Goal: Task Accomplishment & Management: Manage account settings

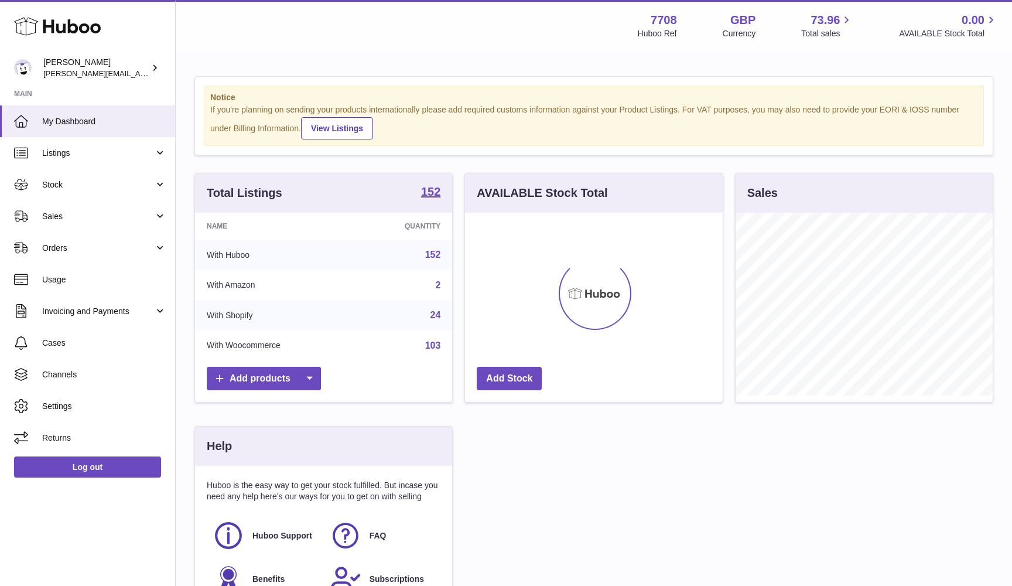
scroll to position [183, 258]
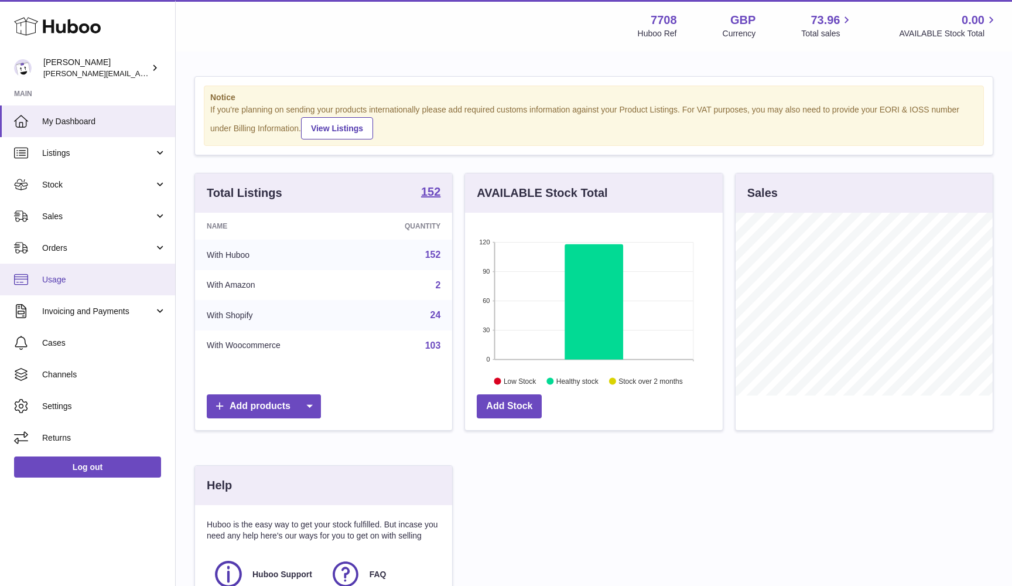
click at [77, 287] on link "Usage" at bounding box center [87, 280] width 175 height 32
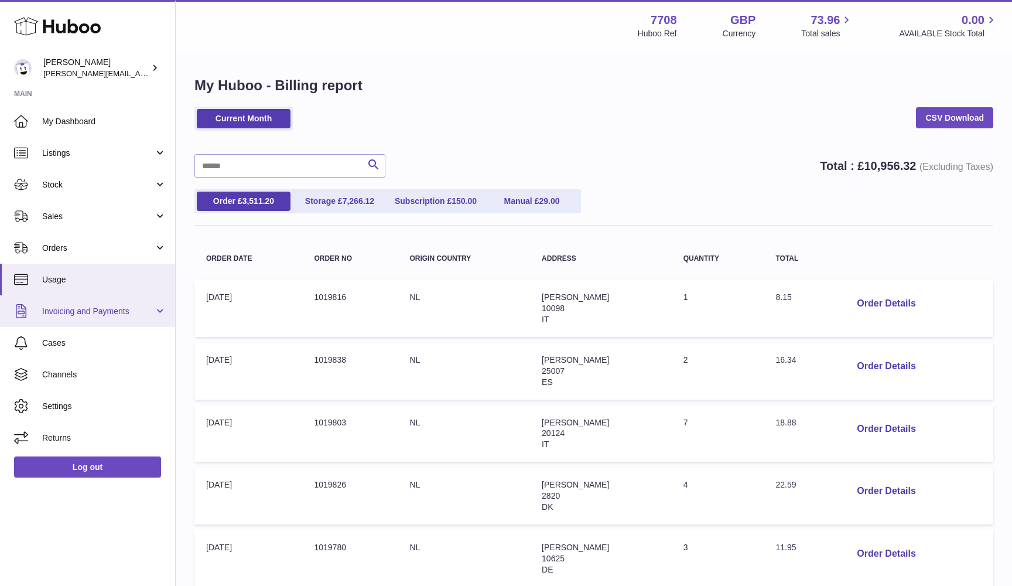
click at [75, 321] on link "Invoicing and Payments" at bounding box center [87, 311] width 175 height 32
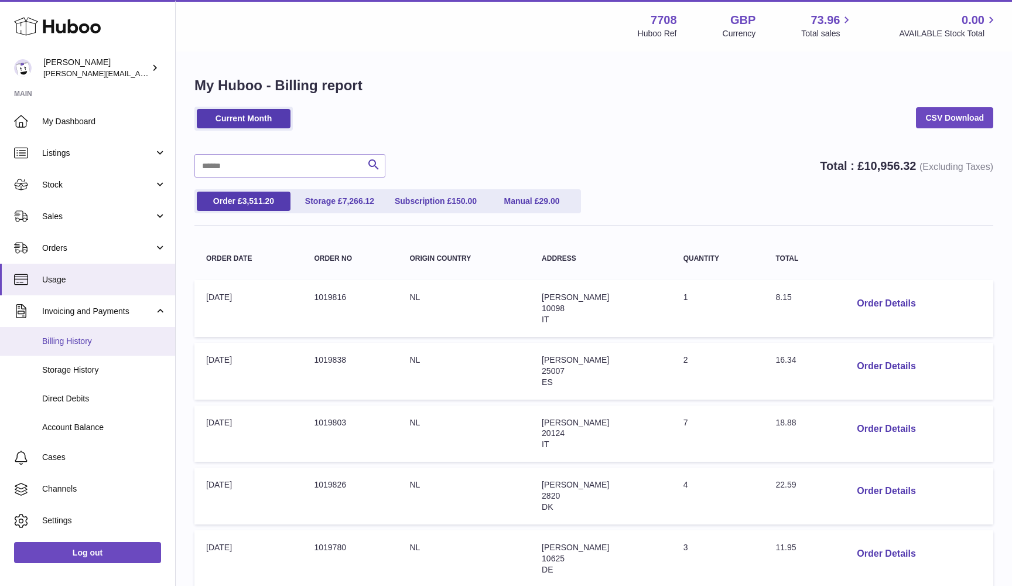
click at [60, 344] on span "Billing History" at bounding box center [104, 341] width 124 height 11
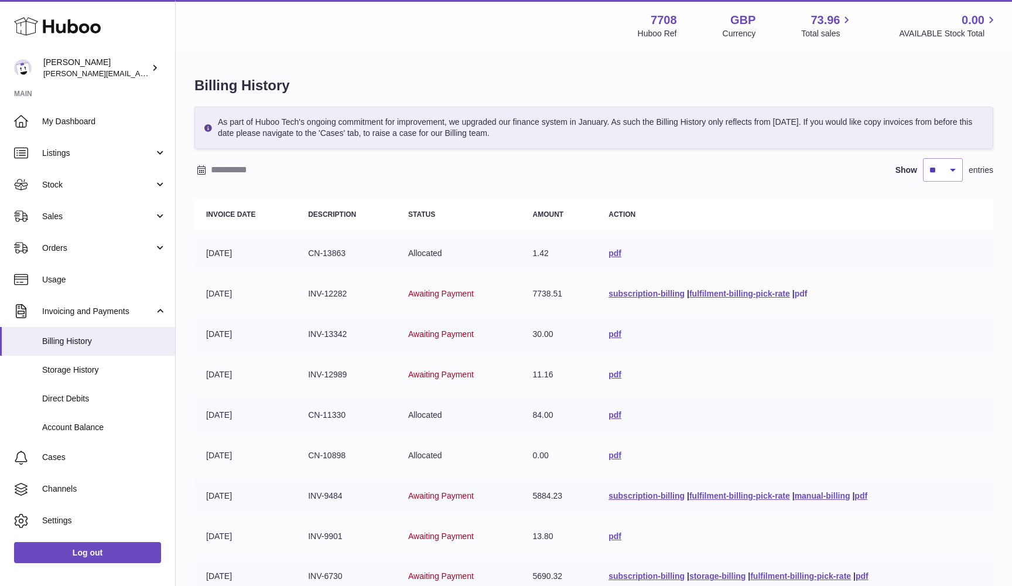
click at [799, 296] on link "pdf" at bounding box center [801, 293] width 13 height 9
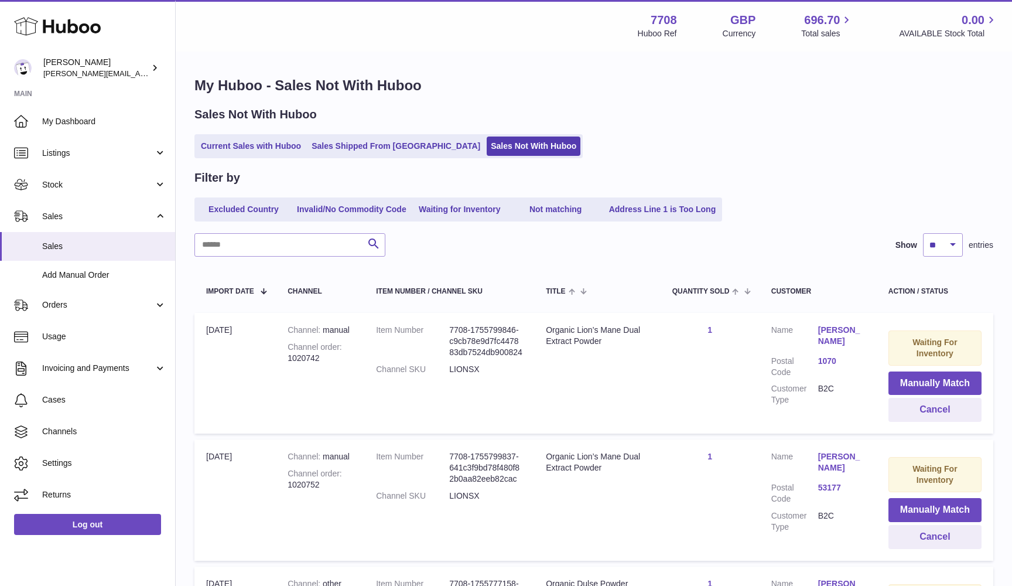
click at [440, 135] on ul "Current Sales with Huboo Sales Shipped From [GEOGRAPHIC_DATA] Sales Not With Hu…" at bounding box center [389, 146] width 388 height 24
click at [440, 136] on ul "Current Sales with Huboo Sales Shipped From [GEOGRAPHIC_DATA] Sales Not With Hu…" at bounding box center [389, 146] width 388 height 24
click at [487, 142] on link "Sales Not With Huboo" at bounding box center [534, 146] width 94 height 19
click at [246, 147] on link "Current Sales with Huboo" at bounding box center [251, 146] width 108 height 19
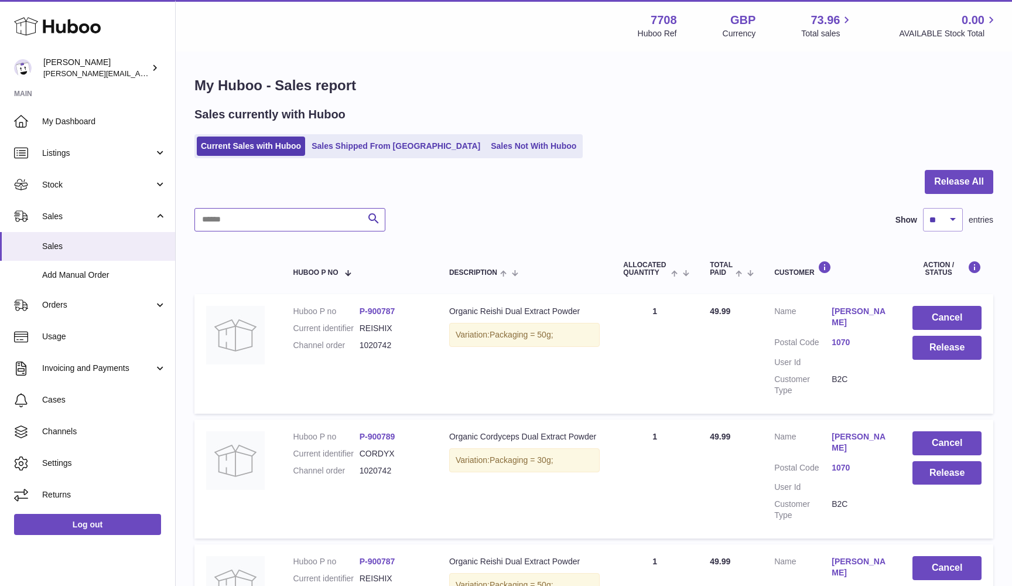
click at [212, 223] on input "text" at bounding box center [290, 219] width 191 height 23
paste input "**********"
type input "**********"
click at [487, 149] on link "Sales Not With Huboo" at bounding box center [534, 146] width 94 height 19
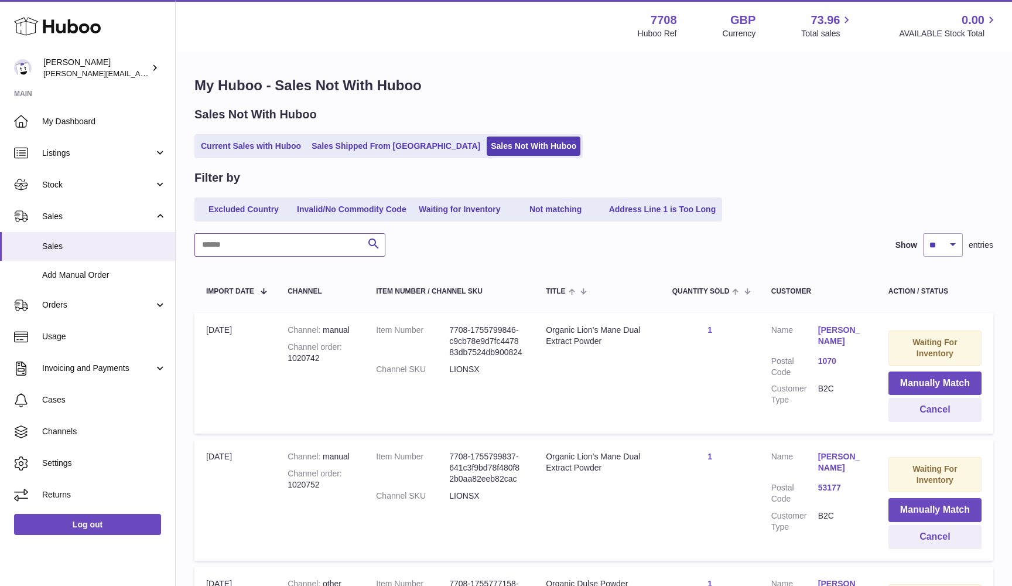
click at [225, 250] on input "text" at bounding box center [290, 244] width 191 height 23
paste input "**********"
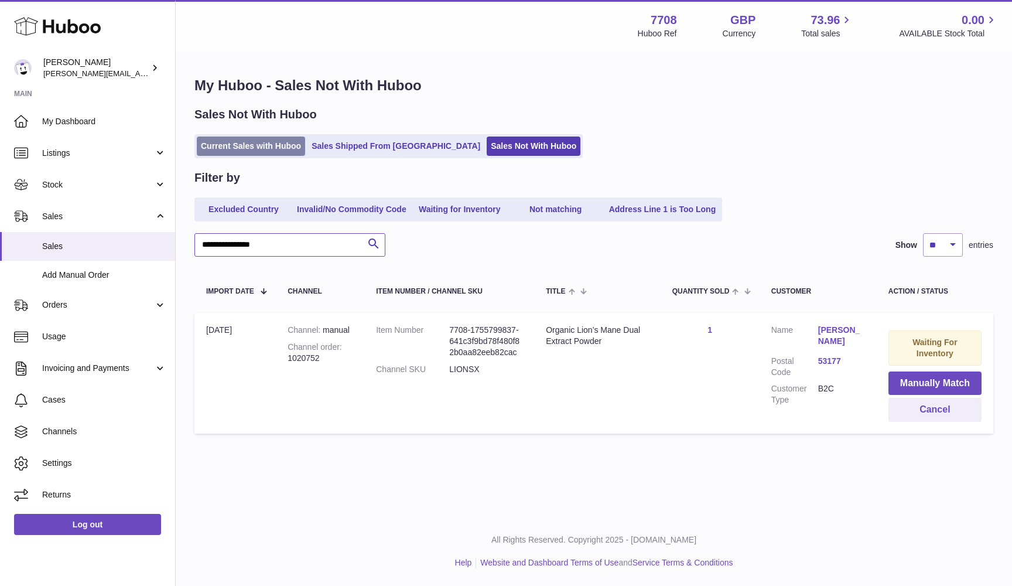
type input "**********"
click at [237, 149] on link "Current Sales with Huboo" at bounding box center [251, 146] width 108 height 19
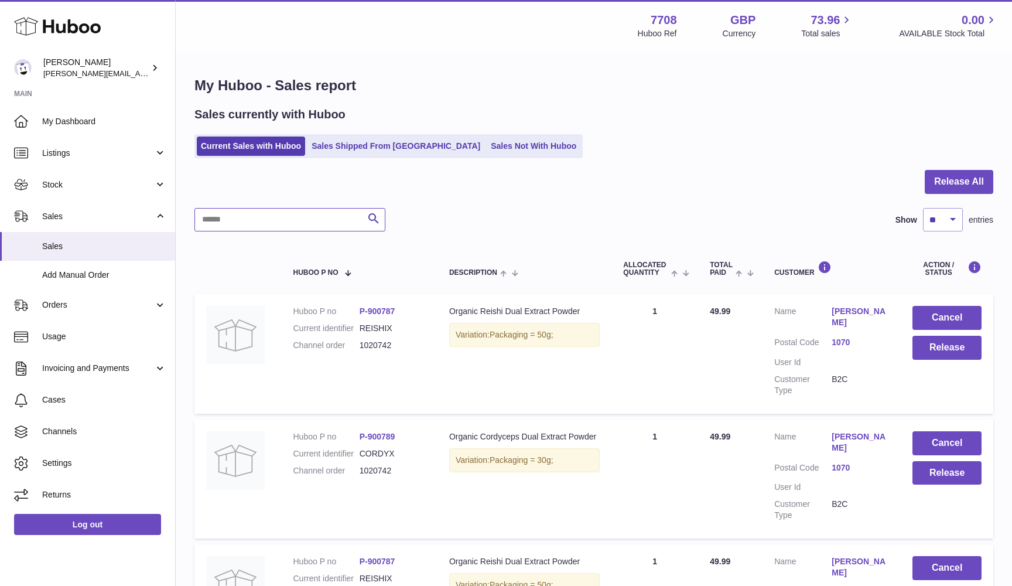
click at [229, 221] on input "text" at bounding box center [290, 219] width 191 height 23
paste input "*******"
type input "*******"
click at [950, 313] on button "Cancel" at bounding box center [947, 318] width 69 height 24
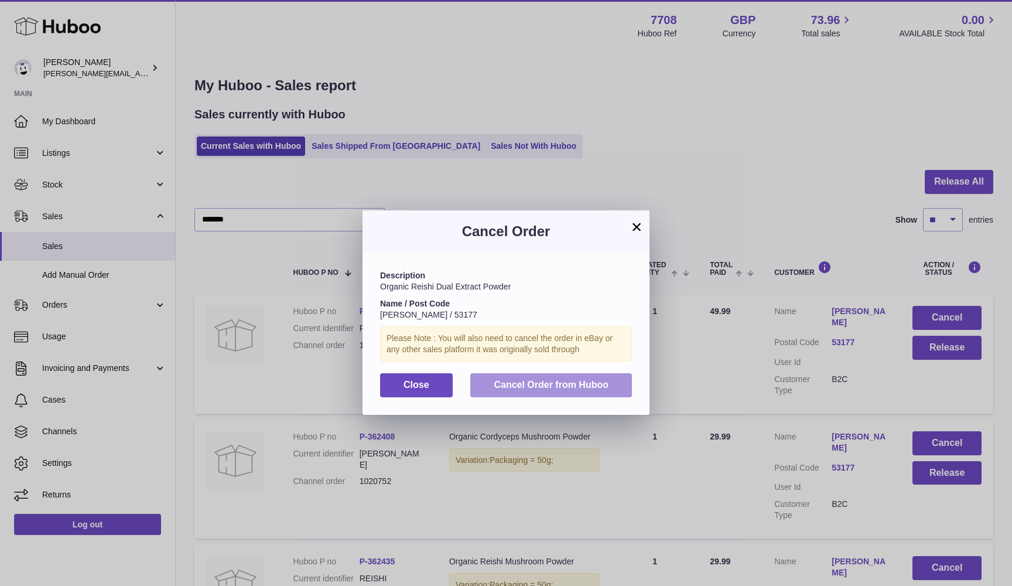
click at [615, 373] on button "Cancel Order from Huboo" at bounding box center [552, 385] width 162 height 24
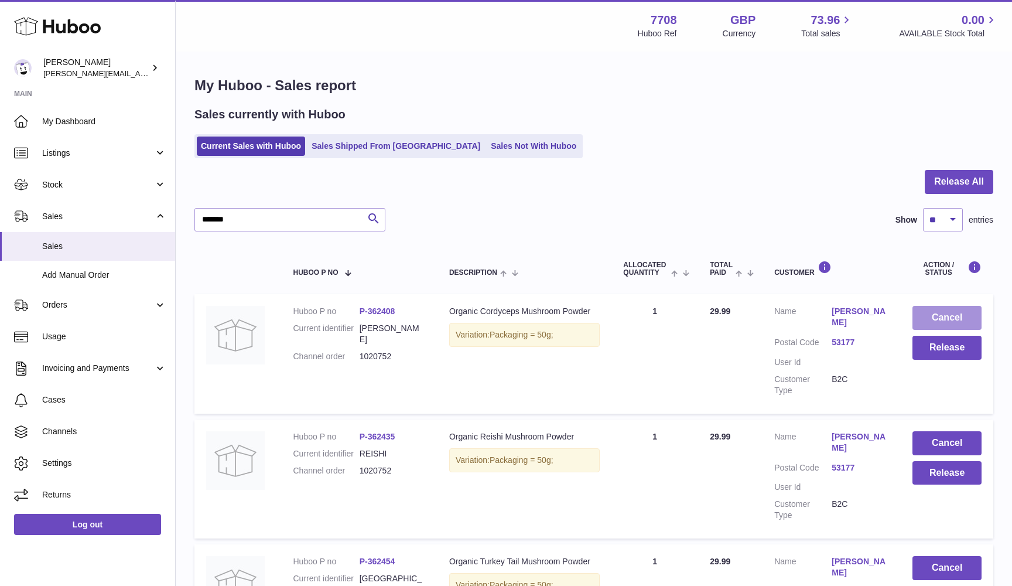
click at [964, 314] on button "Cancel" at bounding box center [947, 318] width 69 height 24
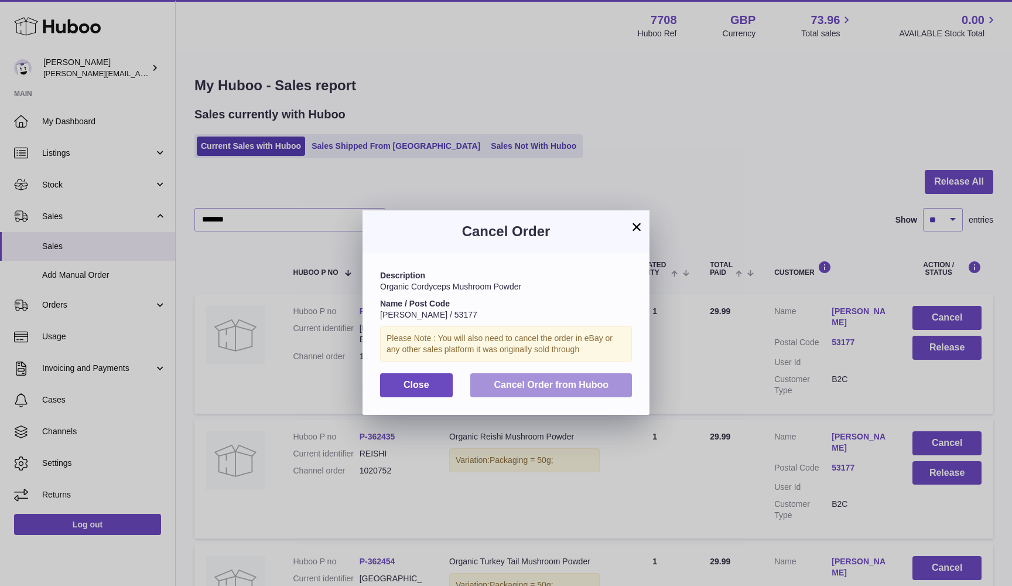
click at [578, 380] on span "Cancel Order from Huboo" at bounding box center [551, 385] width 115 height 10
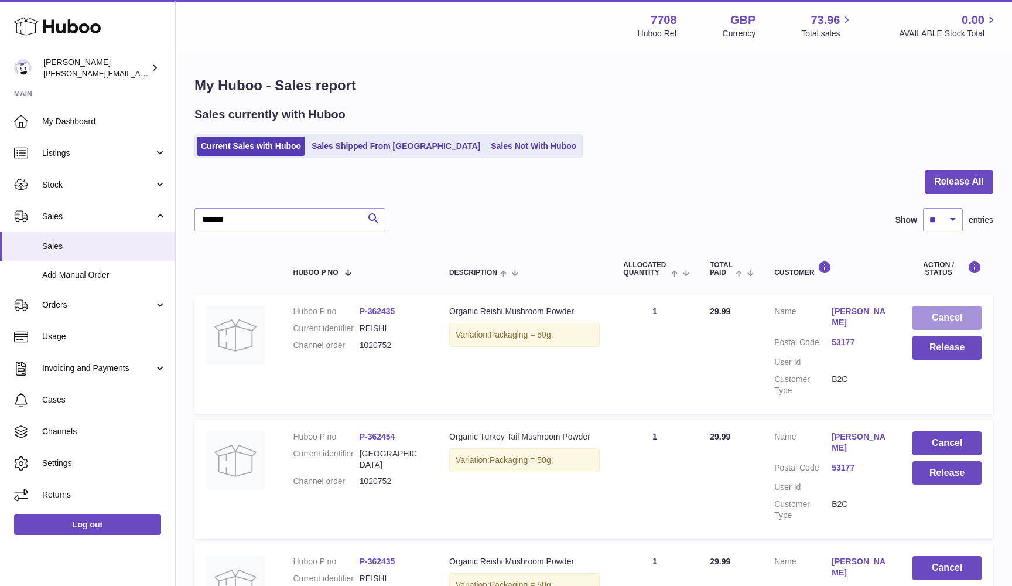
click at [946, 319] on button "Cancel" at bounding box center [947, 318] width 69 height 24
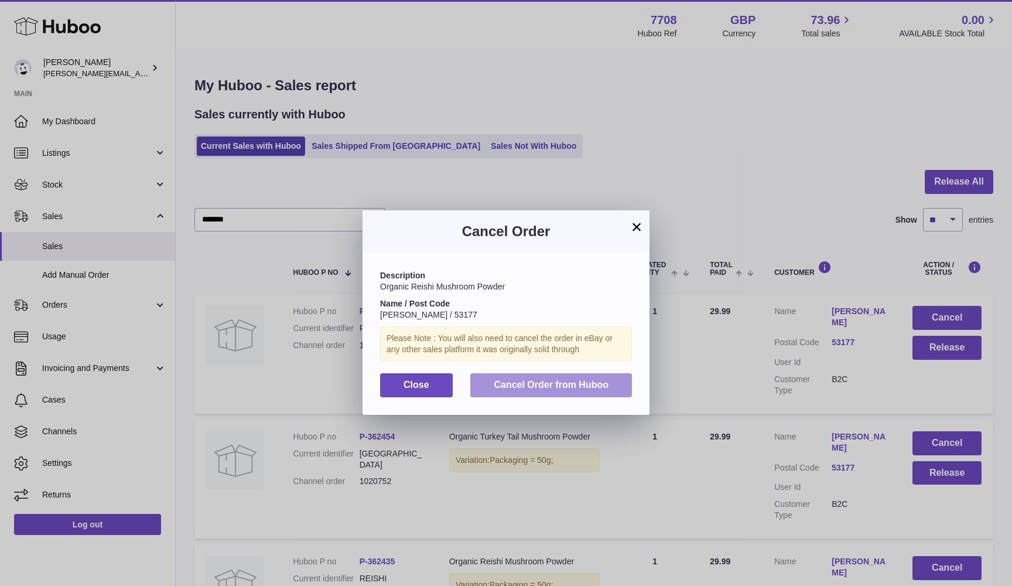
click at [607, 383] on span "Cancel Order from Huboo" at bounding box center [551, 385] width 115 height 10
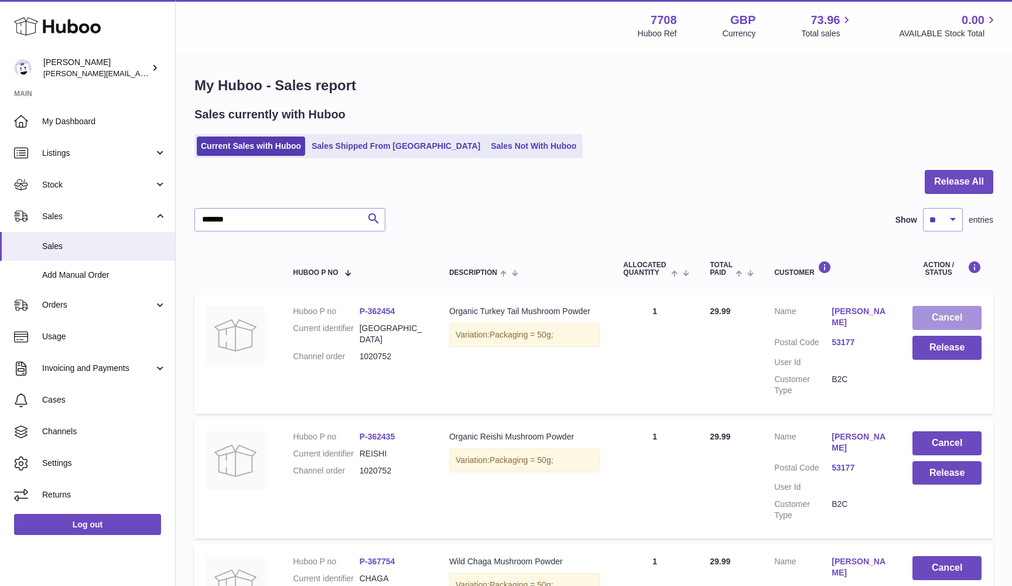
click at [917, 320] on button "Cancel" at bounding box center [947, 318] width 69 height 24
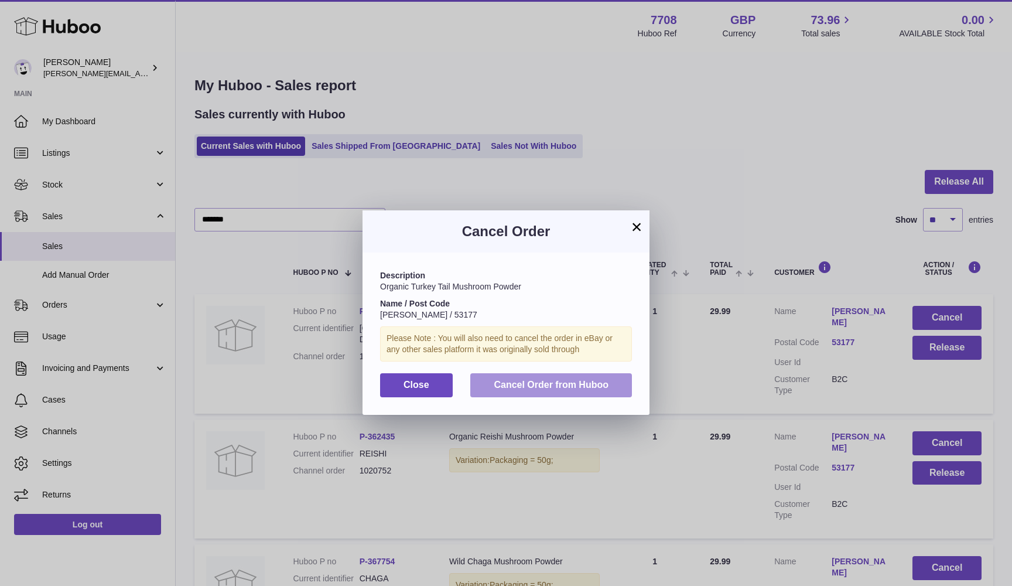
click at [574, 384] on span "Cancel Order from Huboo" at bounding box center [551, 385] width 115 height 10
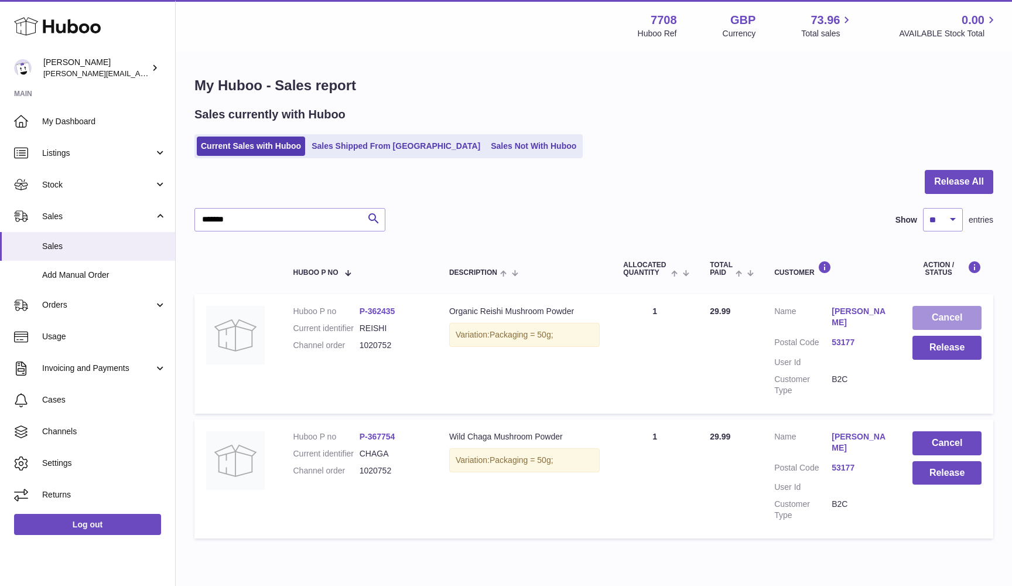
click at [937, 313] on button "Cancel" at bounding box center [947, 318] width 69 height 24
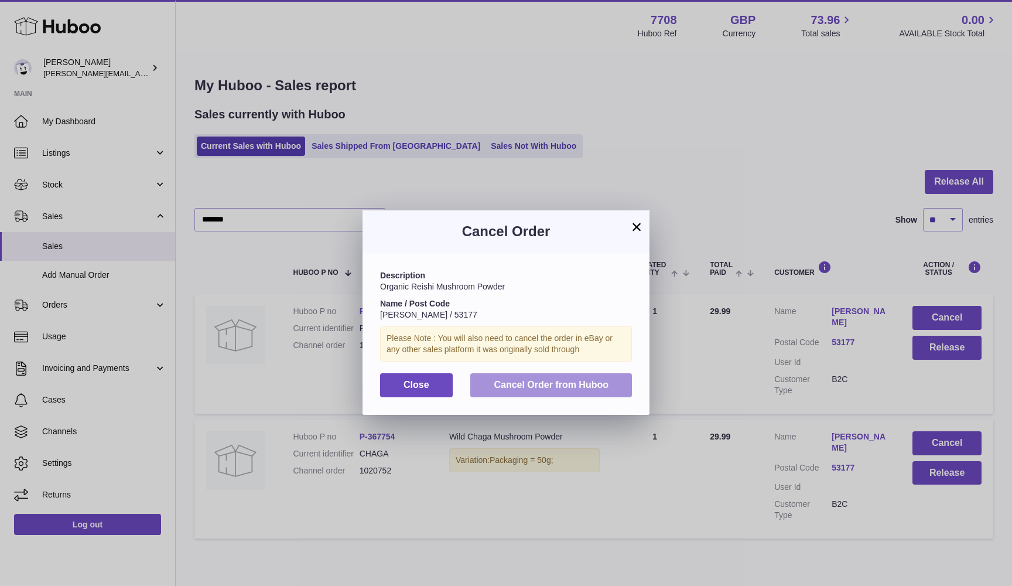
click at [587, 385] on span "Cancel Order from Huboo" at bounding box center [551, 385] width 115 height 10
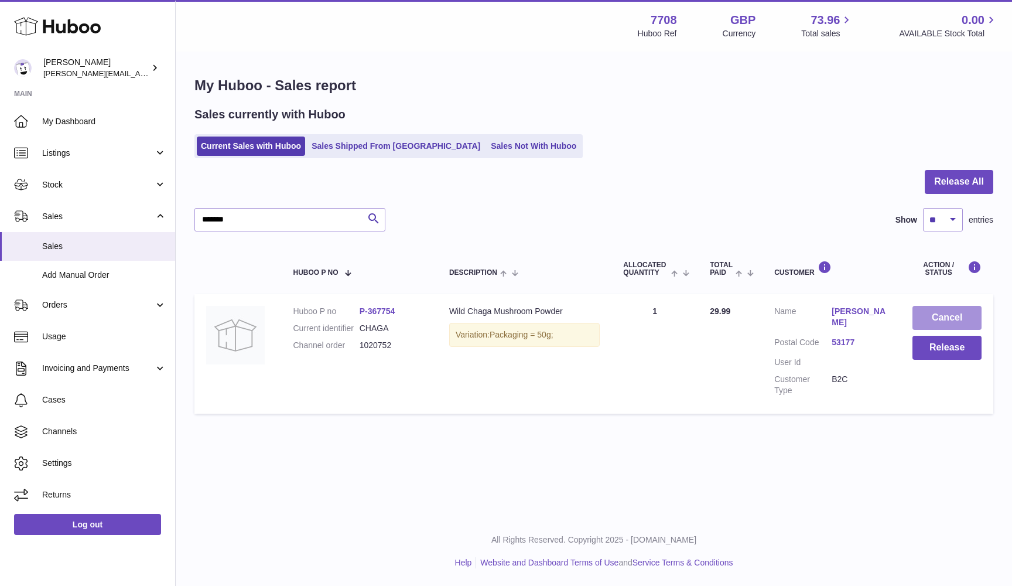
click at [951, 320] on button "Cancel" at bounding box center [947, 318] width 69 height 24
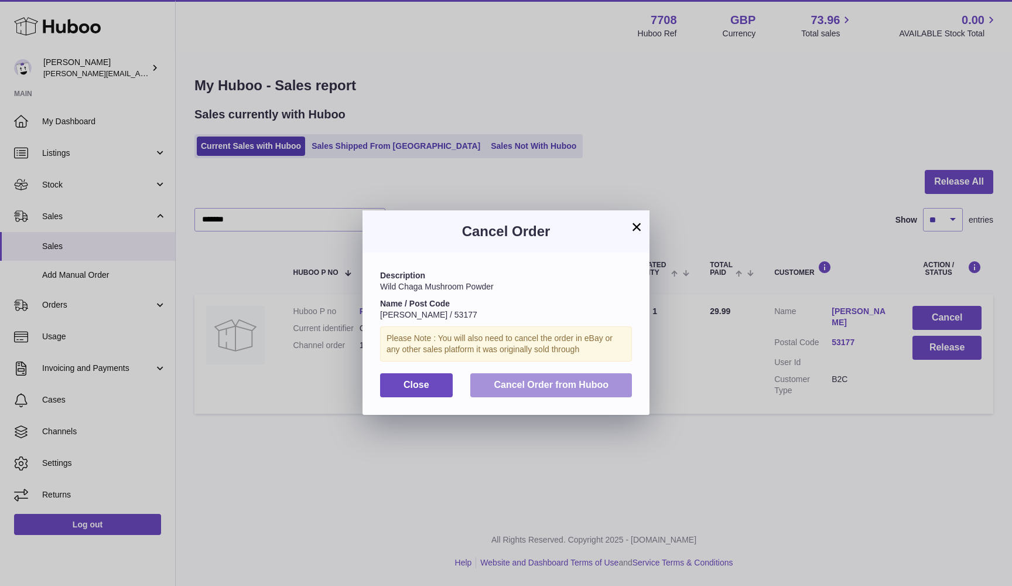
click at [572, 380] on span "Cancel Order from Huboo" at bounding box center [551, 385] width 115 height 10
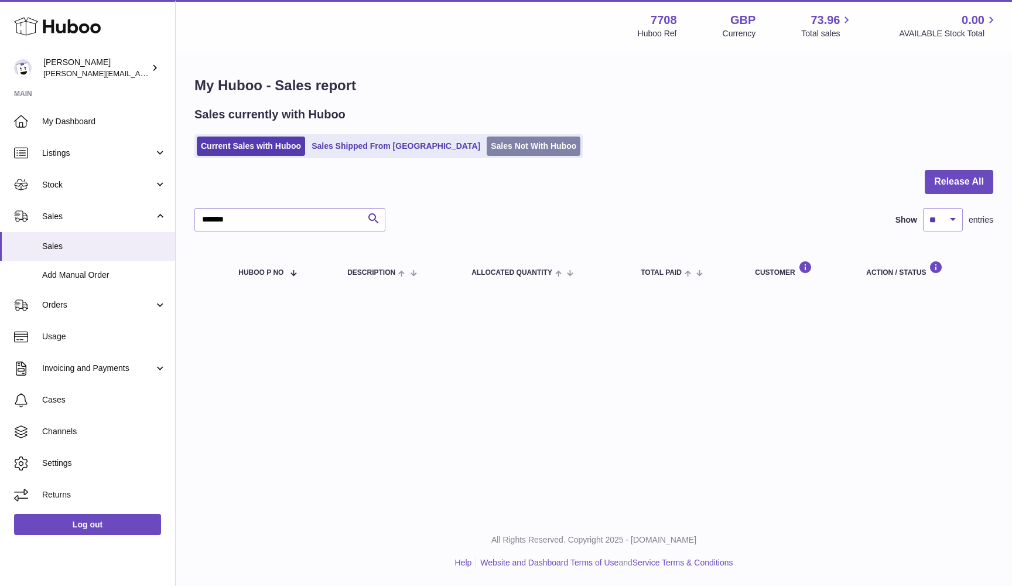
click at [487, 151] on link "Sales Not With Huboo" at bounding box center [534, 146] width 94 height 19
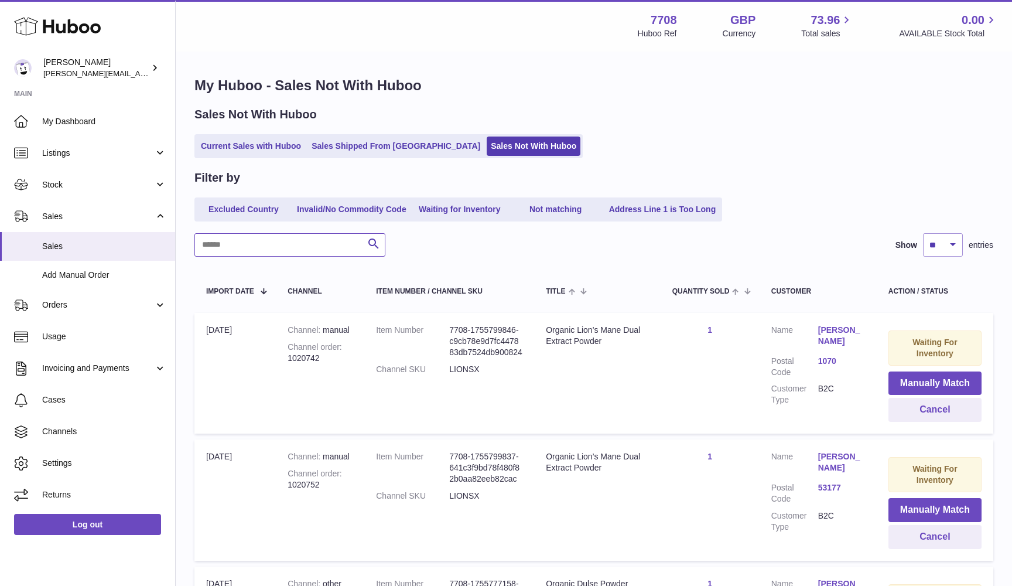
click at [219, 235] on input "text" at bounding box center [290, 244] width 191 height 23
paste input "*******"
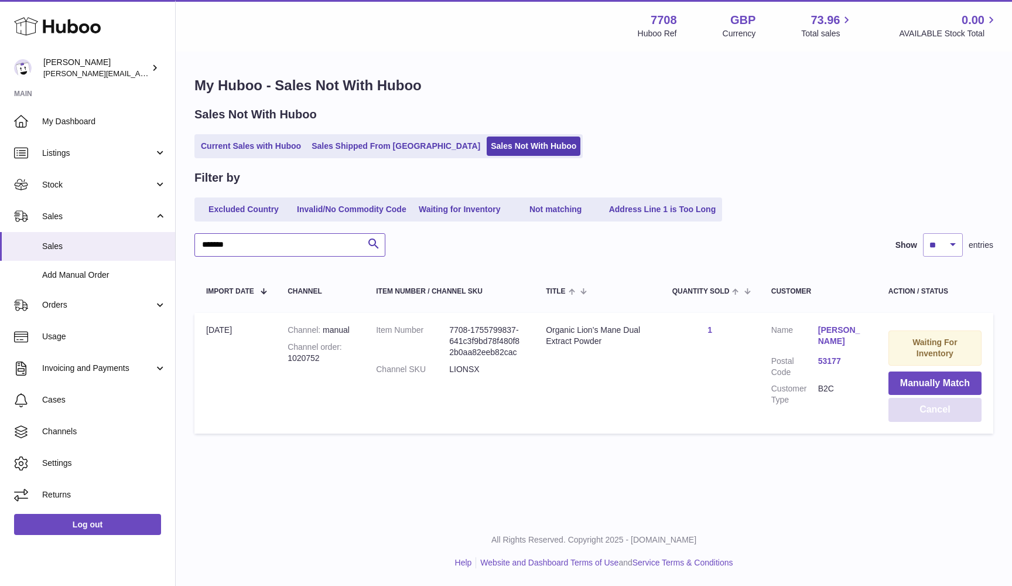
type input "*******"
click at [972, 411] on button "Cancel" at bounding box center [935, 410] width 93 height 24
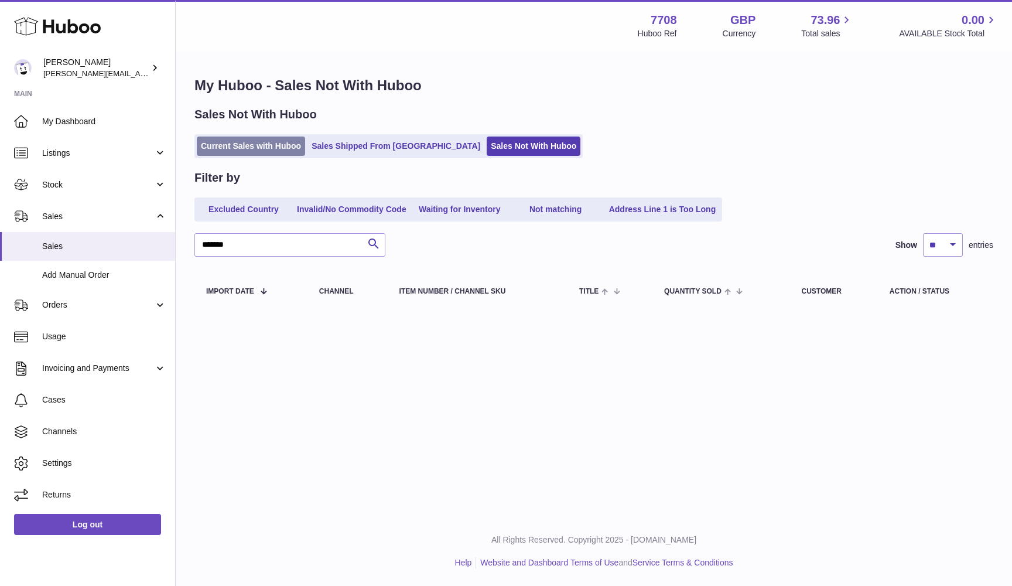
click at [260, 144] on link "Current Sales with Huboo" at bounding box center [251, 146] width 108 height 19
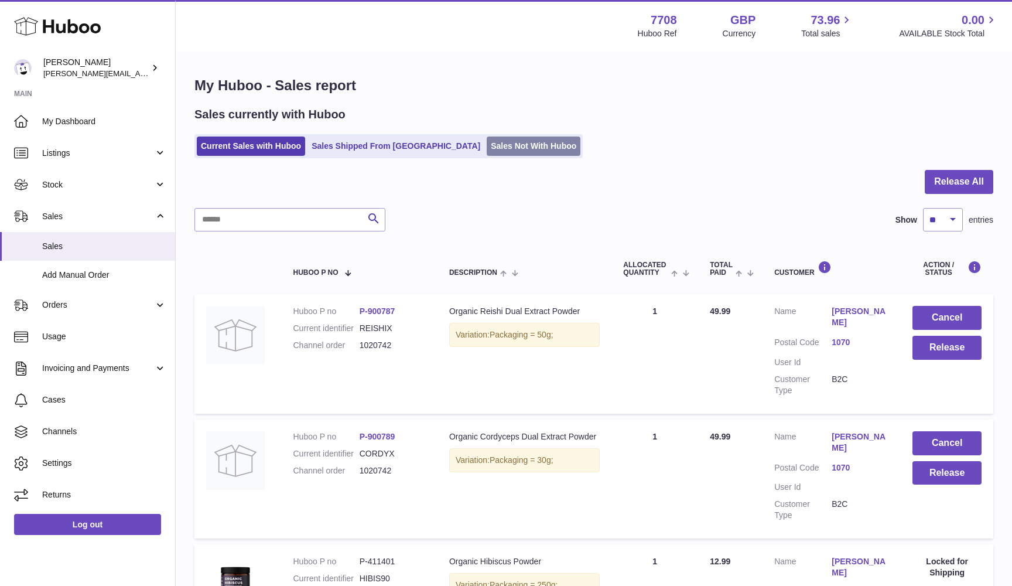
click at [487, 137] on link "Sales Not With Huboo" at bounding box center [534, 146] width 94 height 19
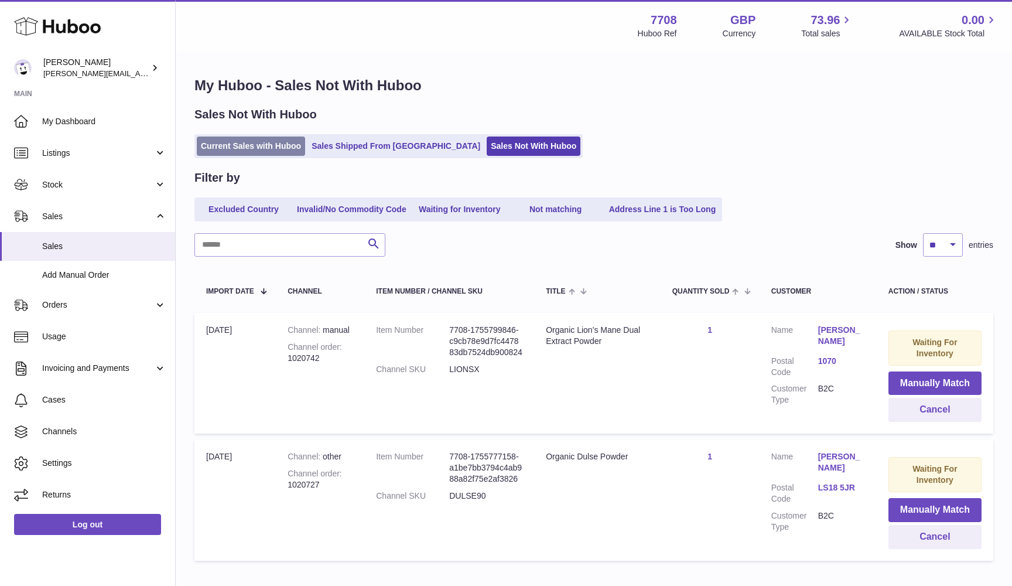
click at [234, 147] on link "Current Sales with Huboo" at bounding box center [251, 146] width 108 height 19
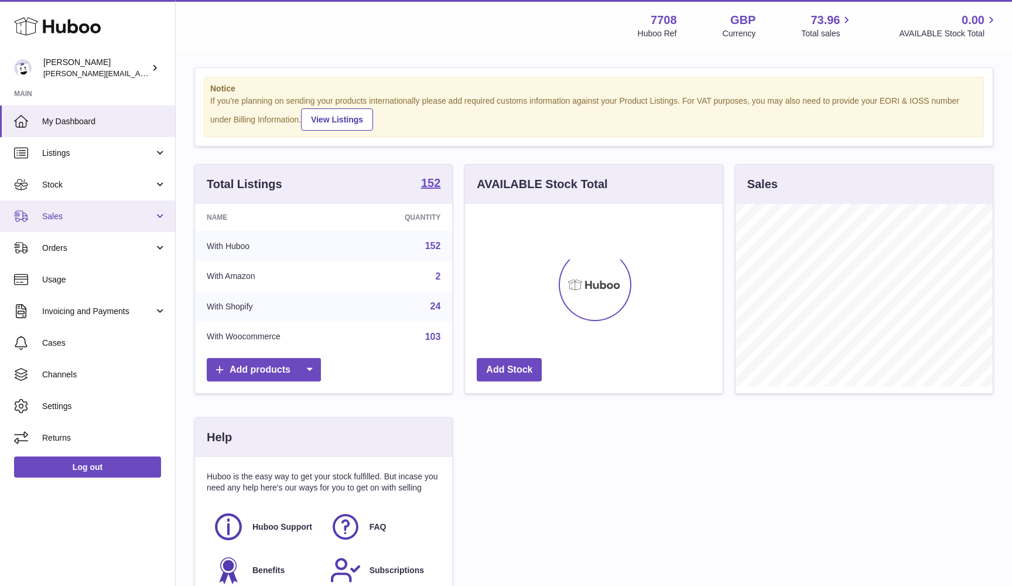
scroll to position [183, 258]
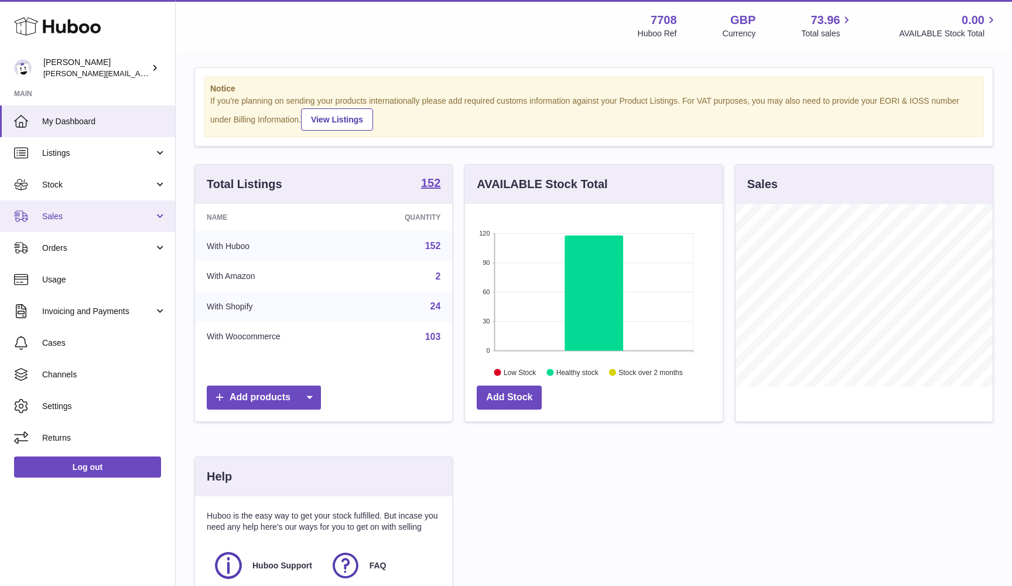
click at [103, 218] on span "Sales" at bounding box center [98, 216] width 112 height 11
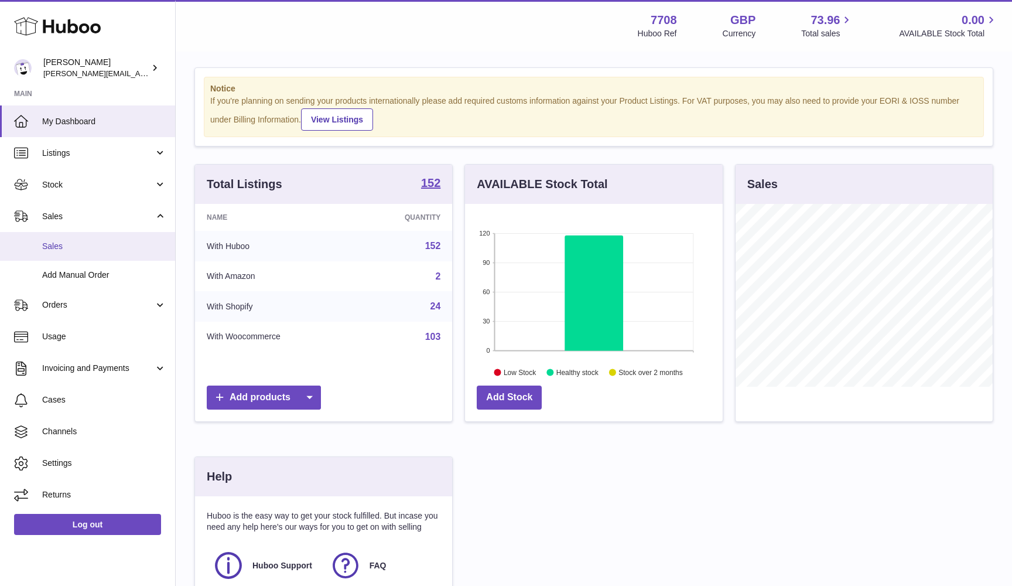
click at [101, 244] on span "Sales" at bounding box center [104, 246] width 124 height 11
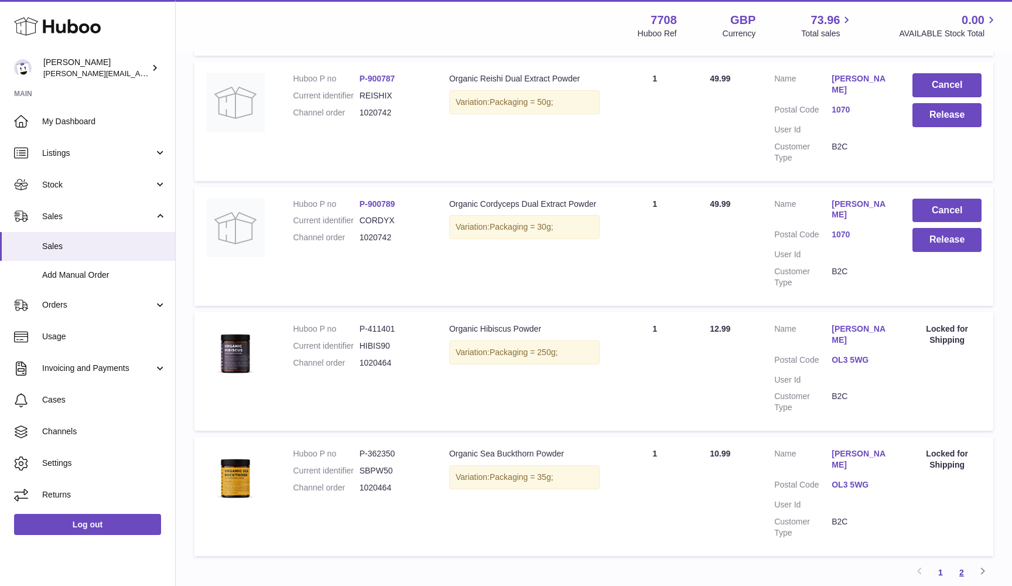
click at [964, 562] on link "2" at bounding box center [962, 572] width 21 height 21
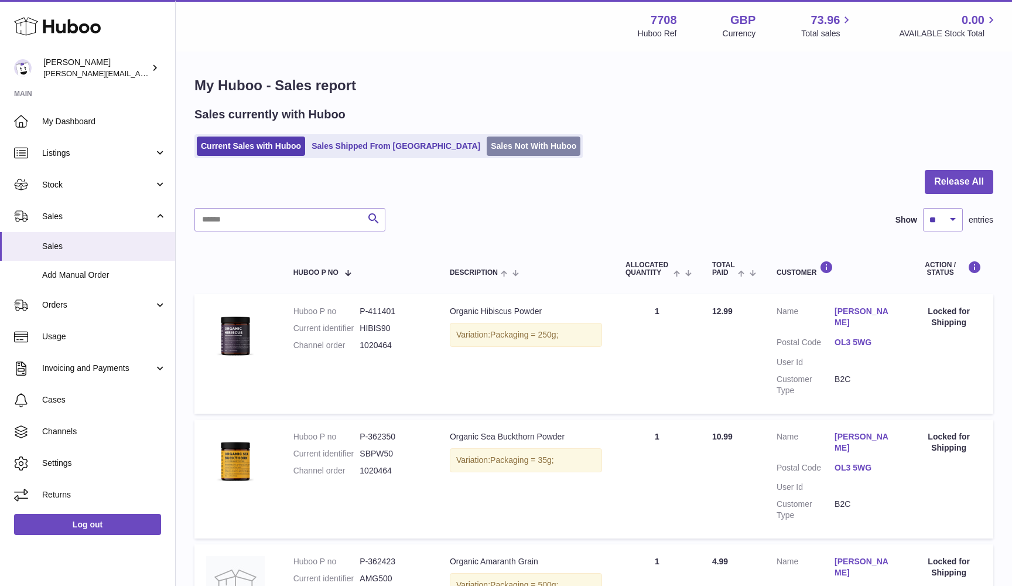
click at [487, 152] on link "Sales Not With Huboo" at bounding box center [534, 146] width 94 height 19
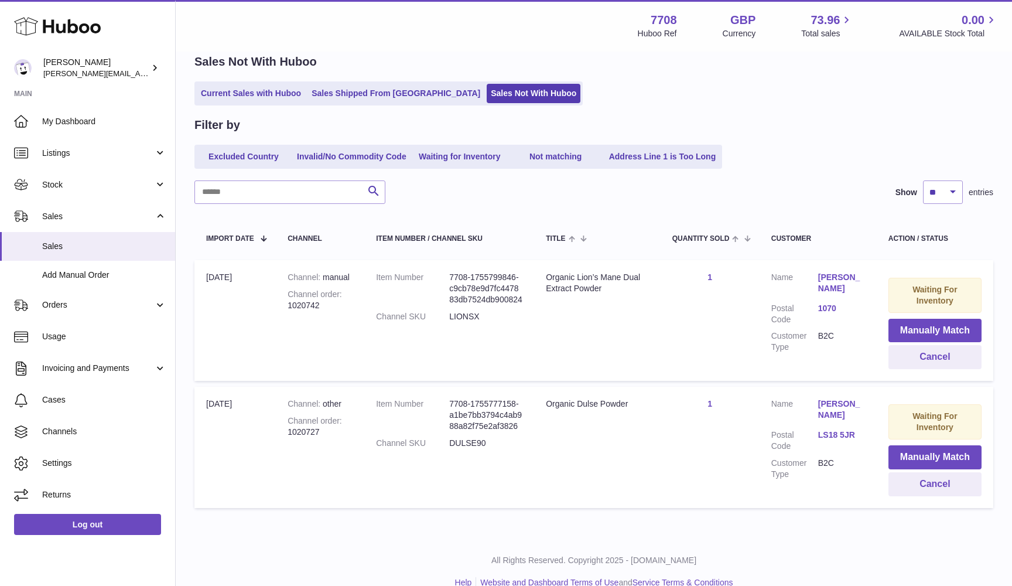
scroll to position [49, 0]
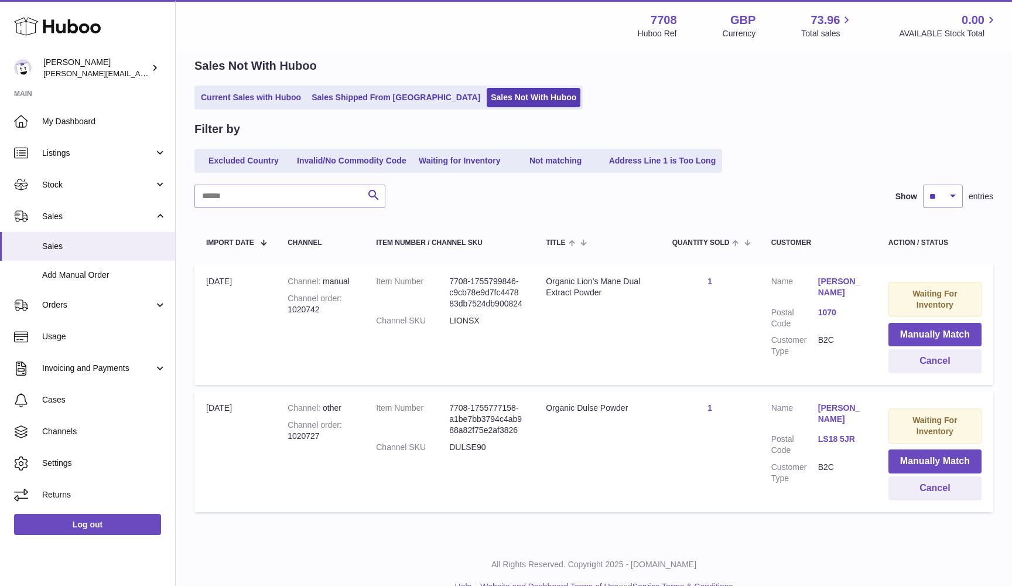
click at [294, 431] on div "Channel order 1020727" at bounding box center [320, 431] width 65 height 22
copy div "order 1020727"
click at [223, 95] on link "Current Sales with Huboo" at bounding box center [251, 97] width 108 height 19
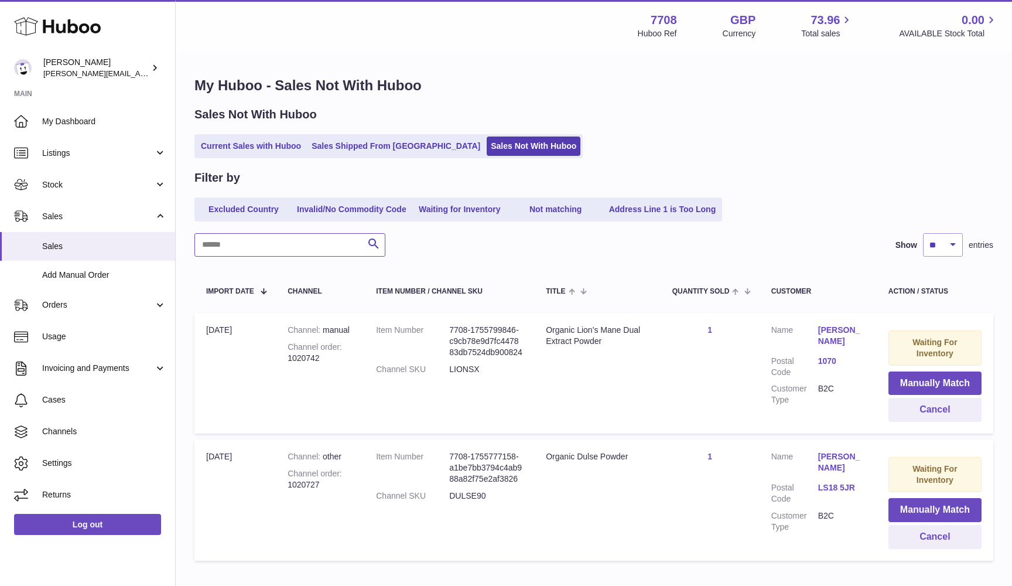
click at [227, 233] on input "text" at bounding box center [290, 244] width 191 height 23
paste input "*******"
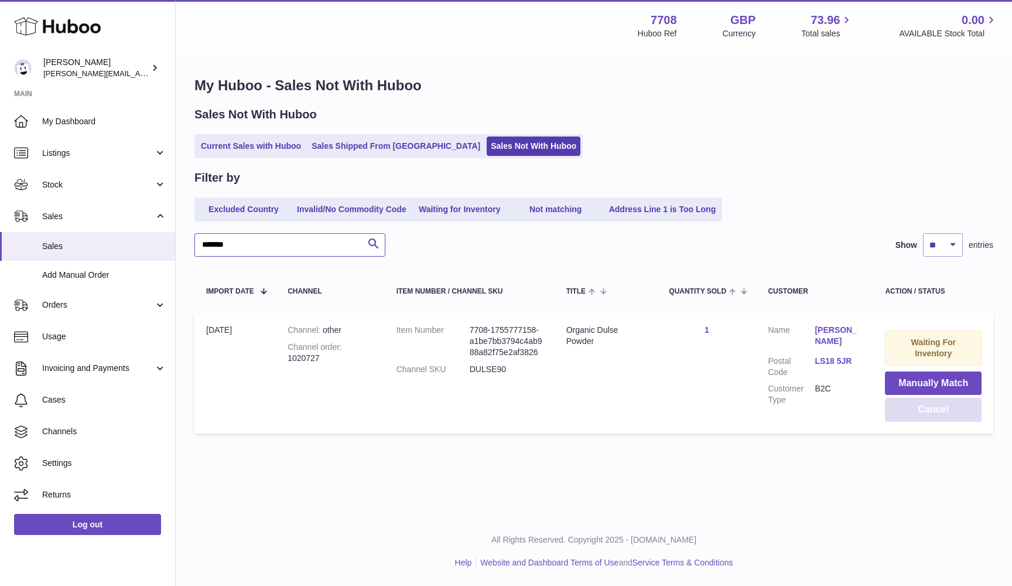
type input "*******"
click at [905, 407] on button "Cancel" at bounding box center [933, 410] width 97 height 24
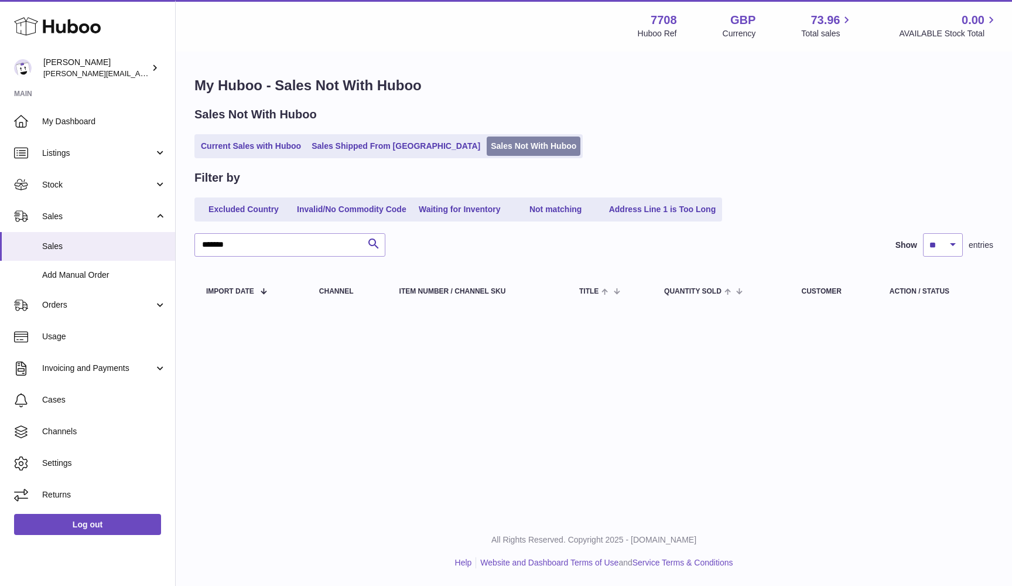
click at [487, 152] on link "Sales Not With Huboo" at bounding box center [534, 146] width 94 height 19
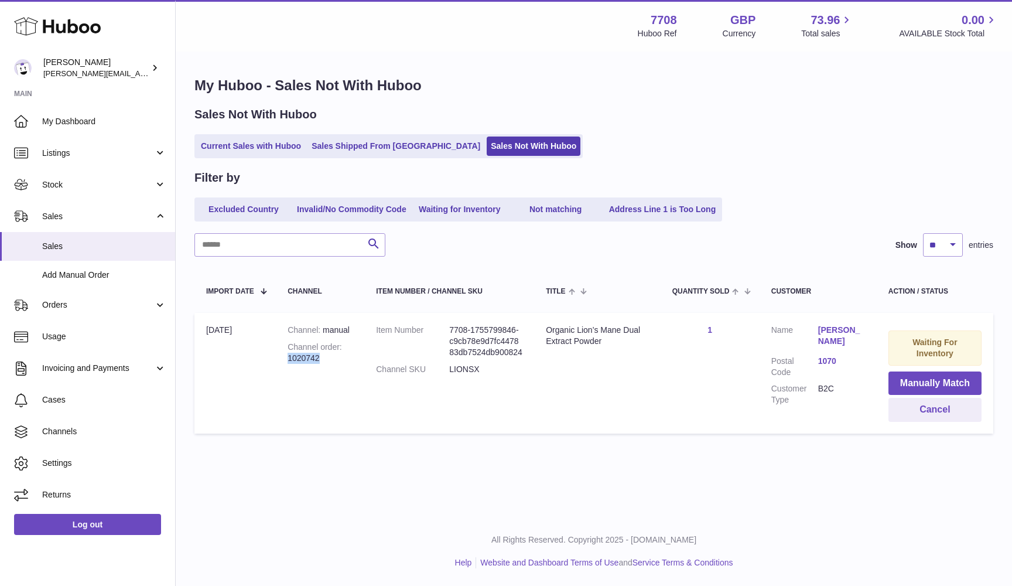
drag, startPoint x: 289, startPoint y: 353, endPoint x: 345, endPoint y: 354, distance: 56.3
click at [345, 354] on div "Channel order 1020742" at bounding box center [320, 353] width 65 height 22
copy div "1020742"
click at [219, 137] on link "Current Sales with Huboo" at bounding box center [251, 146] width 108 height 19
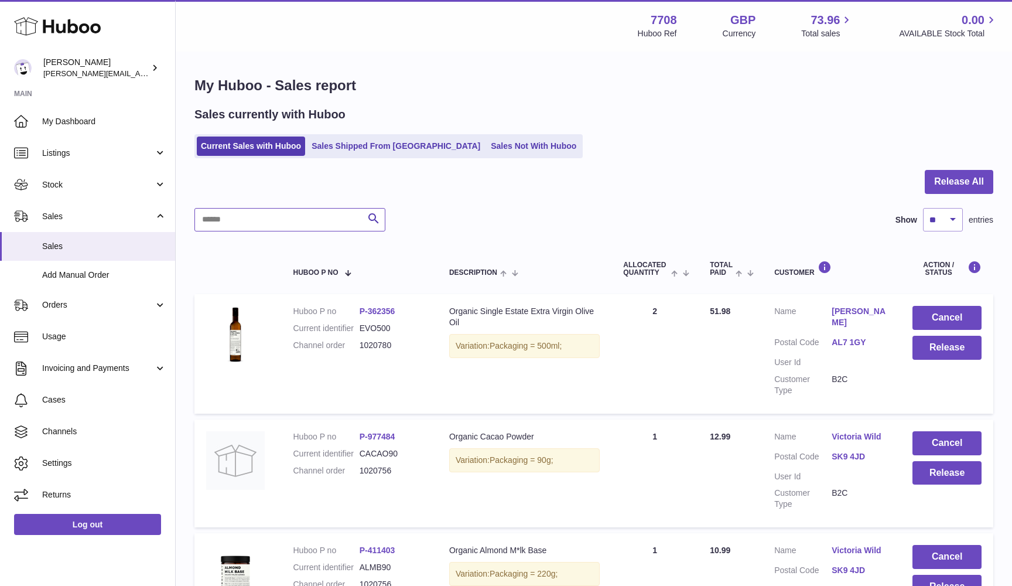
click at [212, 222] on input "text" at bounding box center [290, 219] width 191 height 23
paste input "*******"
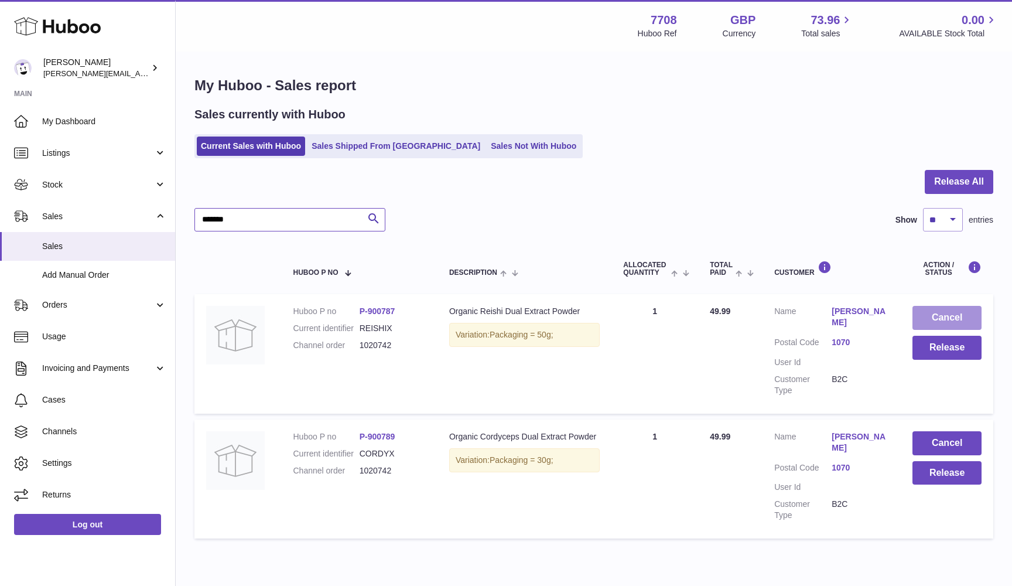
type input "*******"
click at [937, 308] on button "Cancel" at bounding box center [947, 318] width 69 height 24
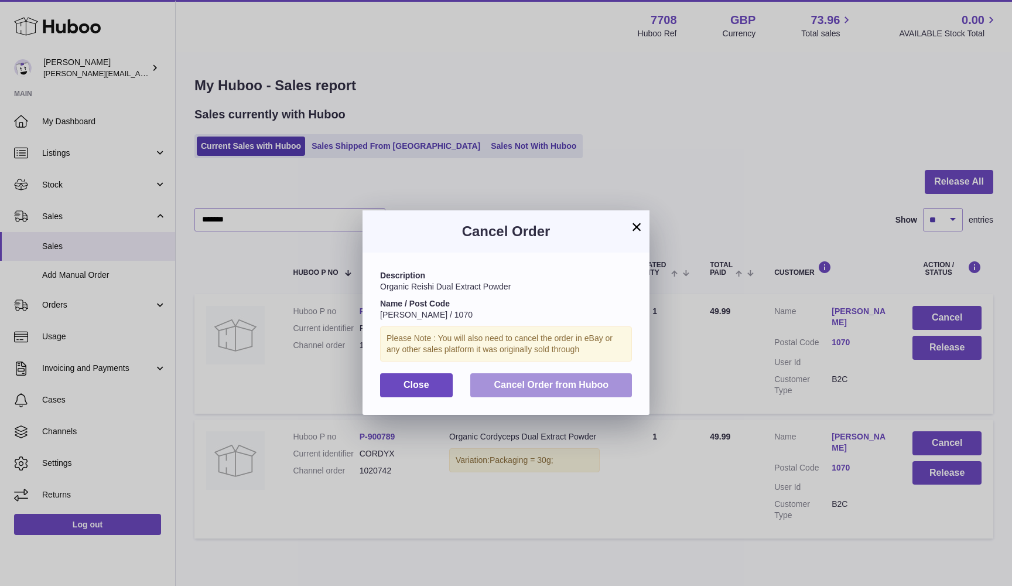
click at [592, 373] on button "Cancel Order from Huboo" at bounding box center [552, 385] width 162 height 24
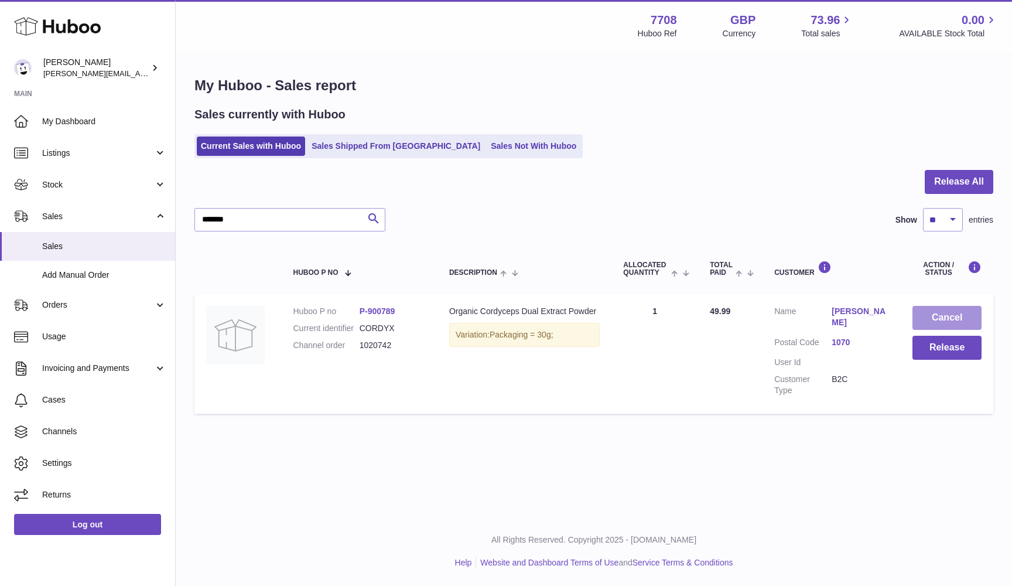
click at [946, 315] on button "Cancel" at bounding box center [947, 318] width 69 height 24
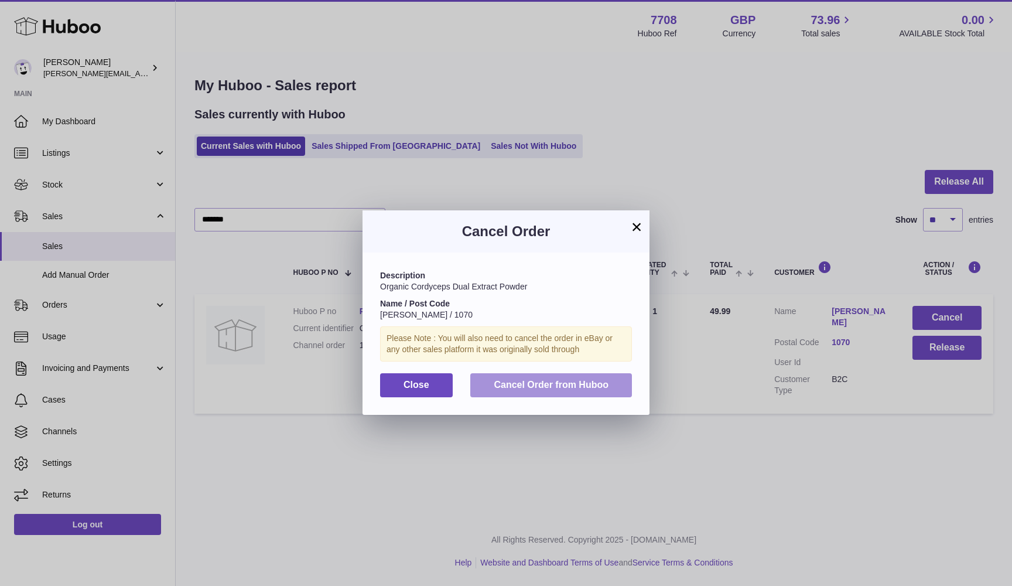
click at [565, 380] on span "Cancel Order from Huboo" at bounding box center [551, 385] width 115 height 10
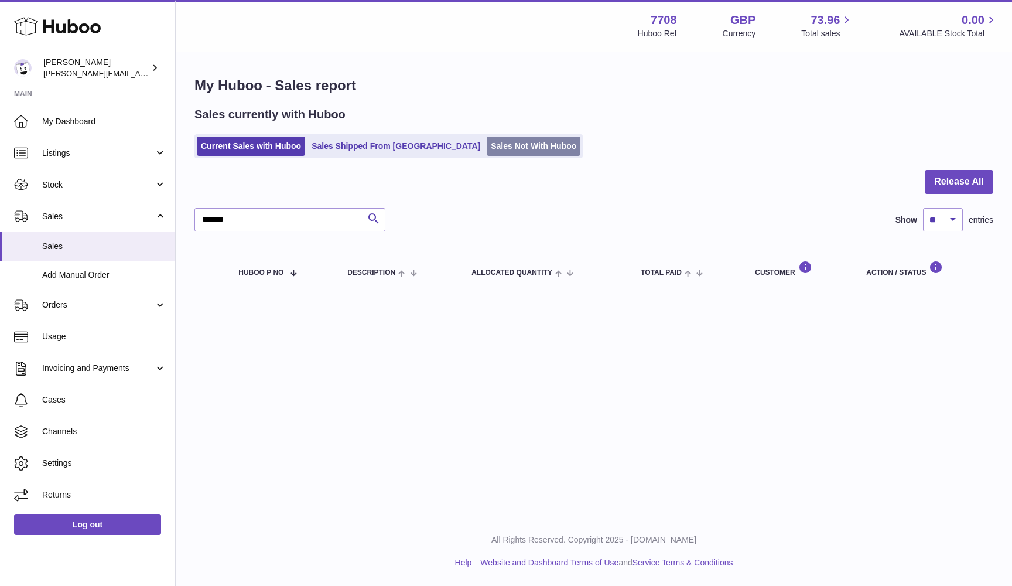
click at [487, 148] on link "Sales Not With Huboo" at bounding box center [534, 146] width 94 height 19
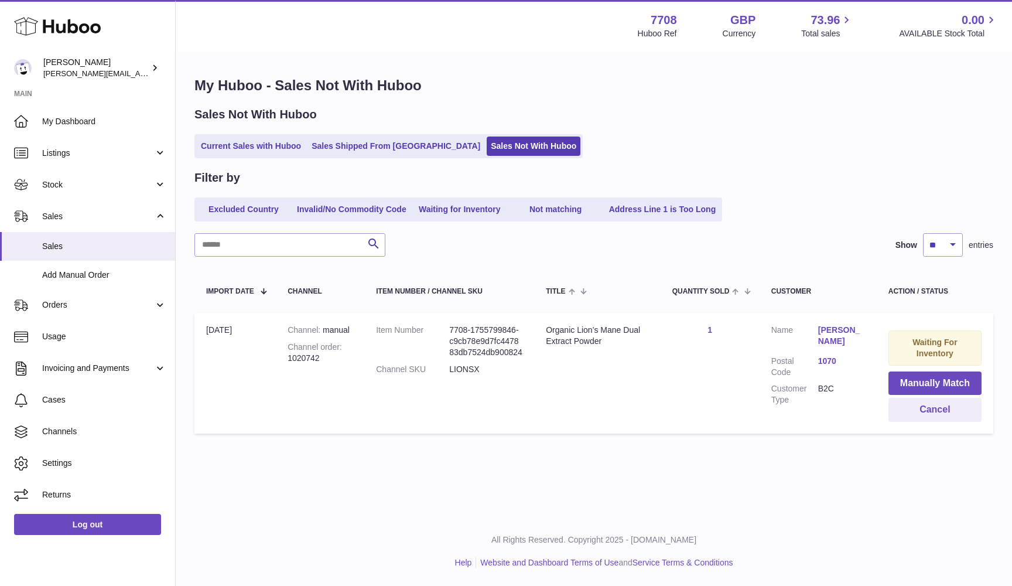
click at [211, 230] on div "Filter by Excluded Country Invalid/No Commodity Code Waiting for Inventory Not …" at bounding box center [594, 305] width 799 height 270
click at [203, 247] on input "text" at bounding box center [290, 244] width 191 height 23
paste input "*******"
type input "*******"
click at [941, 394] on td "Waiting For Inventory Manually Match Cancel" at bounding box center [935, 373] width 117 height 121
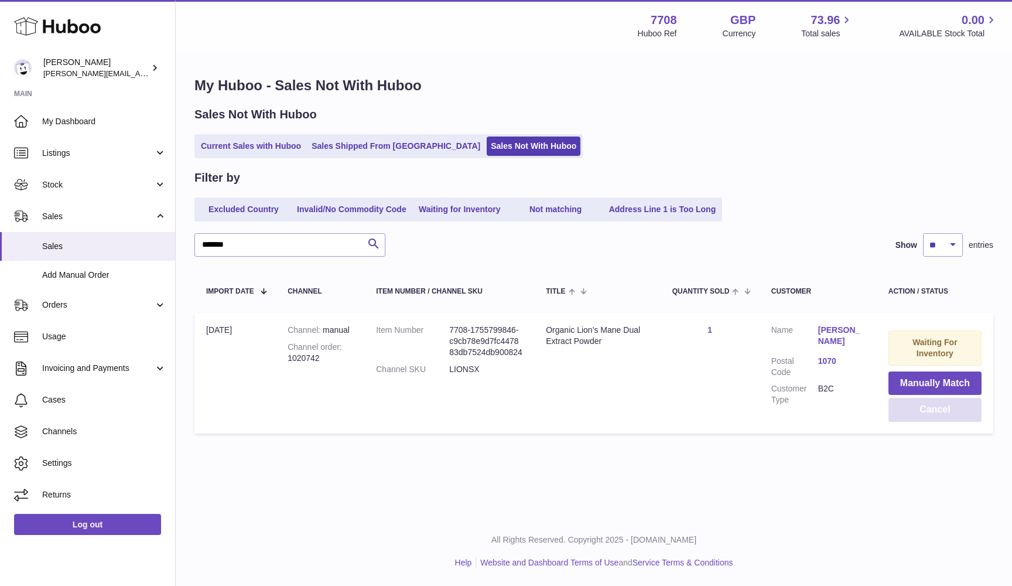
click at [912, 417] on button "Cancel" at bounding box center [935, 410] width 93 height 24
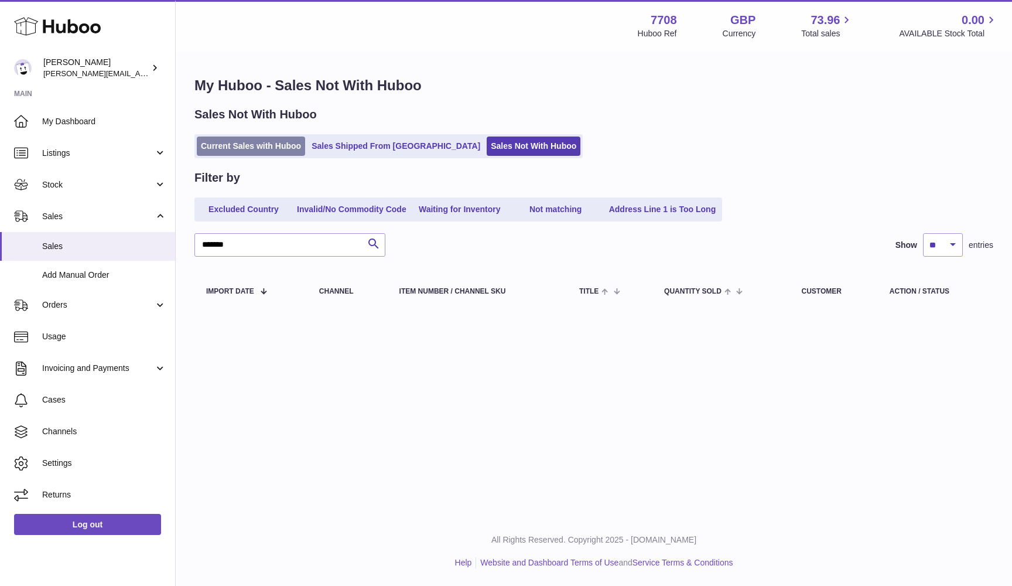
click at [233, 145] on link "Current Sales with Huboo" at bounding box center [251, 146] width 108 height 19
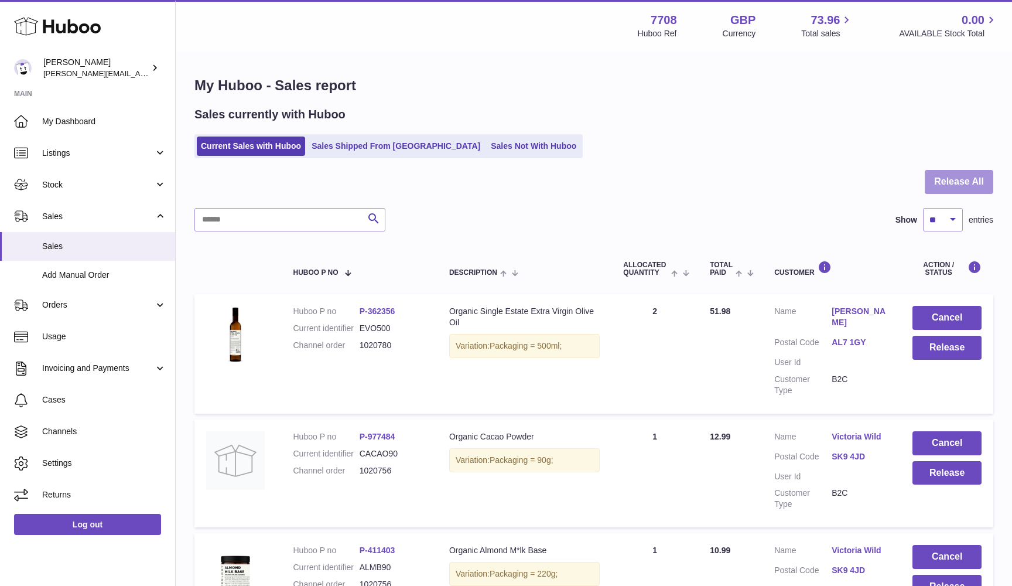
click at [983, 185] on button "Release All" at bounding box center [959, 182] width 69 height 24
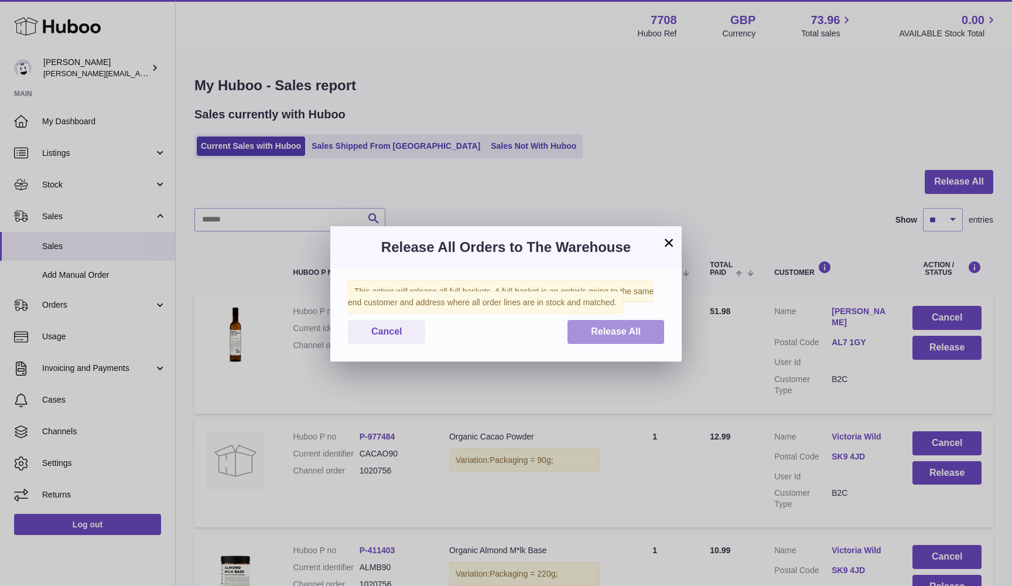
click at [645, 342] on button "Release All" at bounding box center [616, 332] width 97 height 24
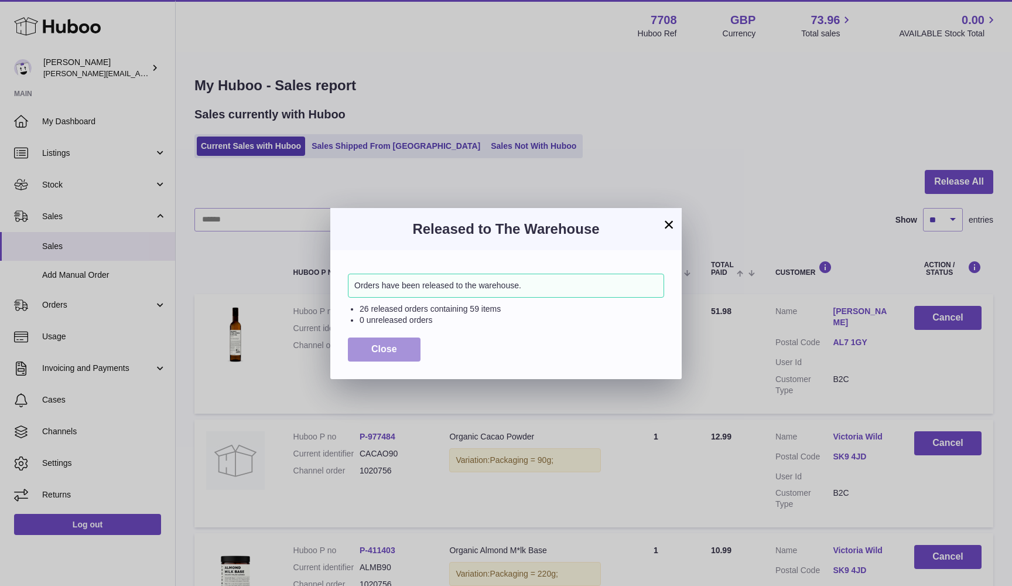
click at [376, 349] on span "Close" at bounding box center [384, 349] width 26 height 10
